Goal: Information Seeking & Learning: Learn about a topic

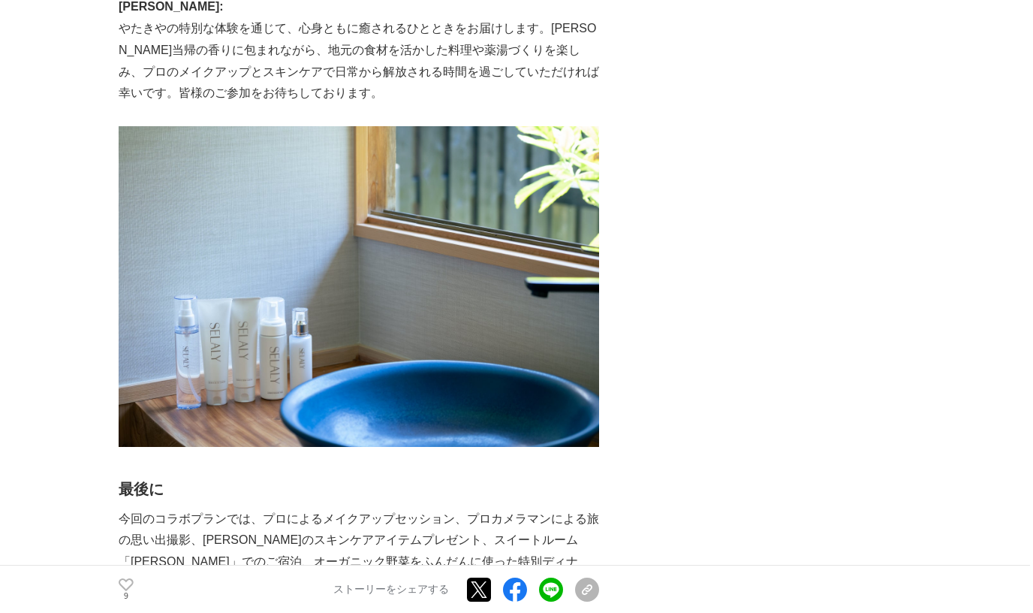
scroll to position [5394, 0]
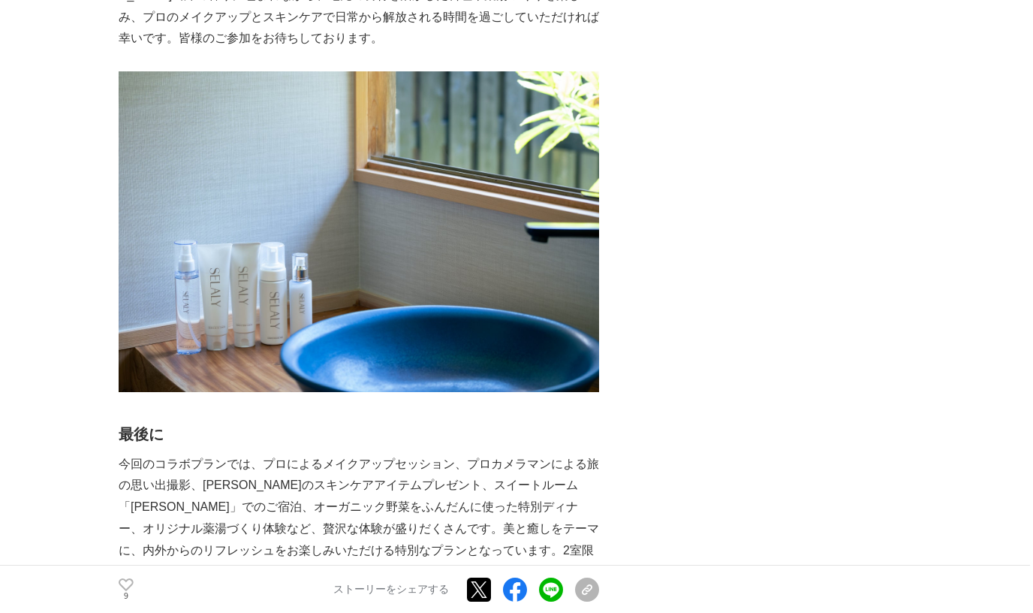
click at [330, 608] on link "https://www.chillnn.com/17f52bd784b123/plan/190760e26b12a6" at bounding box center [266, 614] width 127 height 13
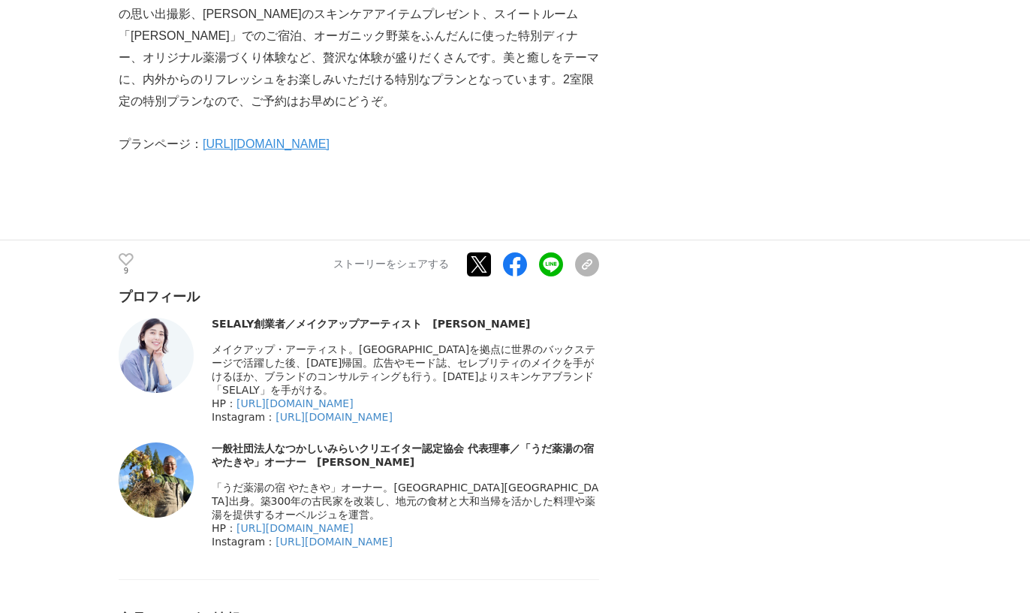
scroll to position [5903, 0]
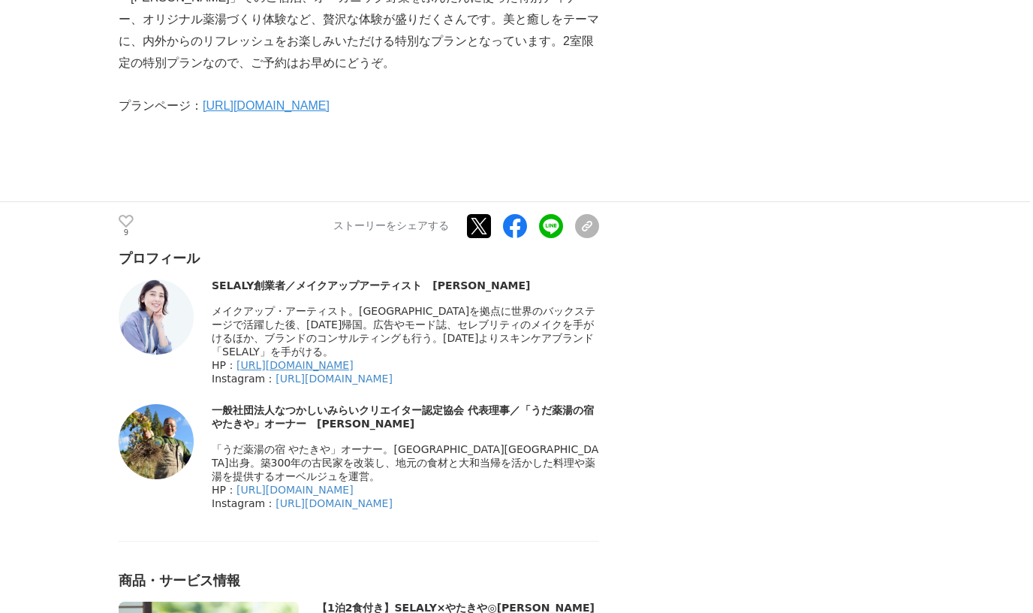
click at [305, 359] on link "http://www.selaly.jp" at bounding box center [295, 365] width 117 height 12
